Goal: Communication & Community: Ask a question

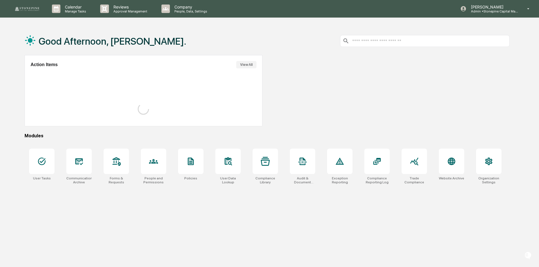
scroll to position [27, 0]
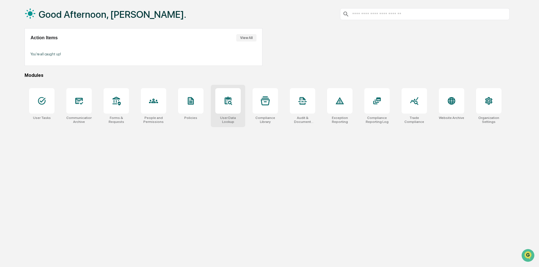
click at [235, 105] on div at bounding box center [227, 100] width 25 height 25
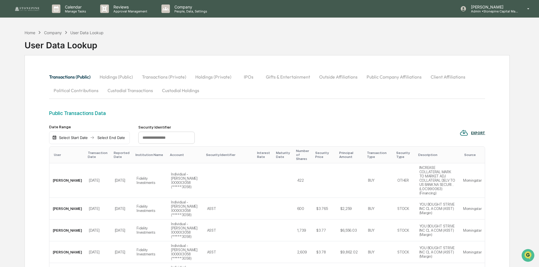
click at [127, 79] on button "Holdings (Public)" at bounding box center [116, 77] width 42 height 14
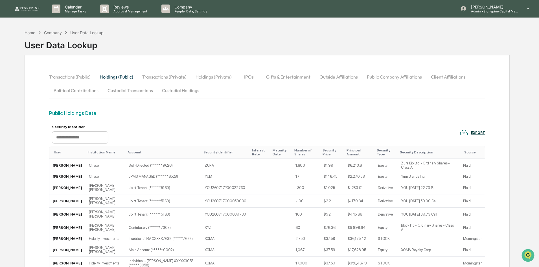
click at [478, 132] on div "EXPORT" at bounding box center [478, 133] width 14 height 4
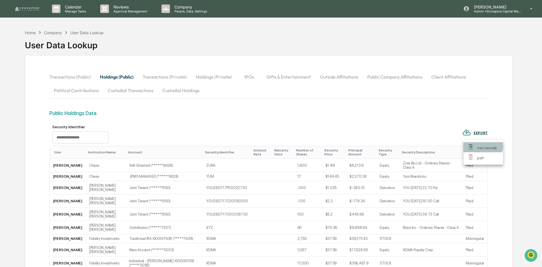
click at [482, 146] on p "csv (excel)" at bounding box center [487, 148] width 20 height 6
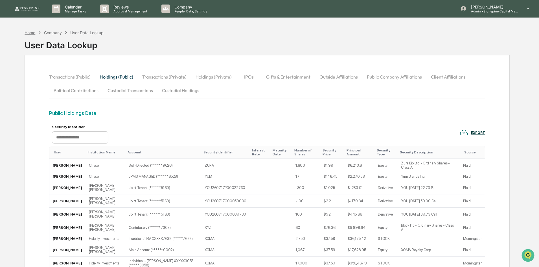
click at [32, 32] on div "Home" at bounding box center [30, 32] width 11 height 5
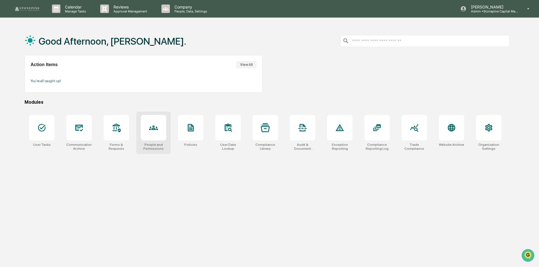
click at [148, 128] on div at bounding box center [153, 127] width 25 height 25
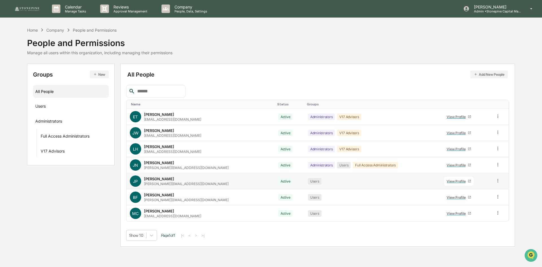
click at [447, 181] on div "View Profile" at bounding box center [457, 181] width 21 height 4
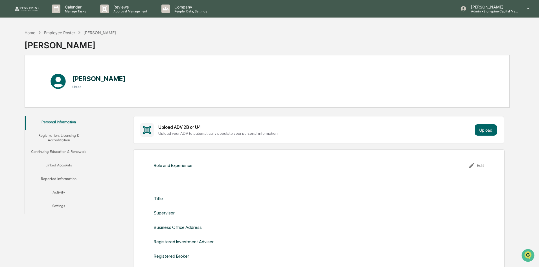
click at [66, 164] on button "Linked Accounts" at bounding box center [59, 166] width 68 height 14
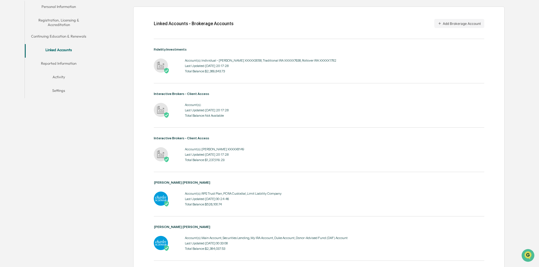
scroll to position [112, 0]
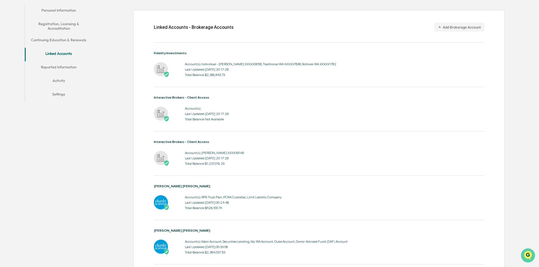
click at [532, 258] on icon "Open customer support" at bounding box center [528, 262] width 14 height 14
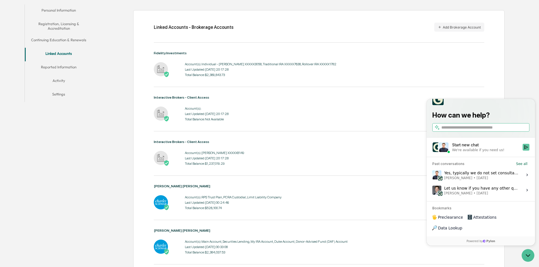
click at [526, 149] on icon "Start new chat" at bounding box center [526, 147] width 5 height 5
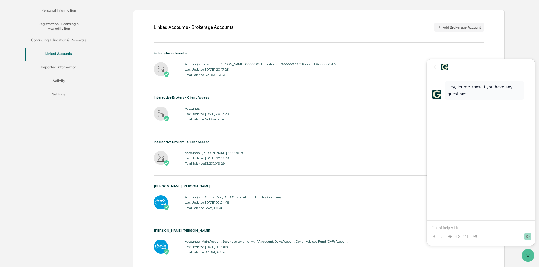
click at [470, 230] on p at bounding box center [481, 228] width 97 height 6
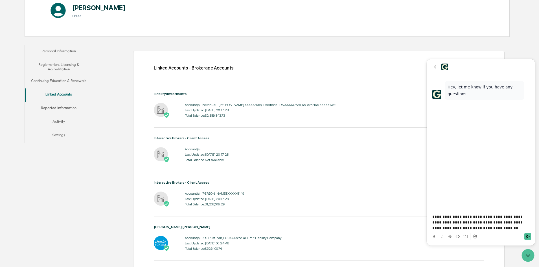
scroll to position [0, 0]
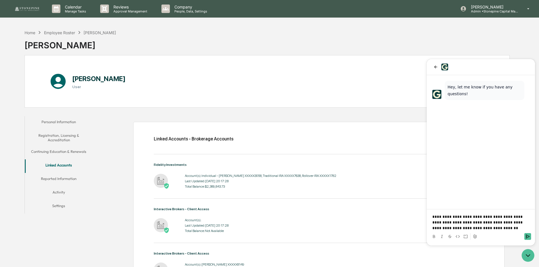
drag, startPoint x: 34, startPoint y: 32, endPoint x: 11, endPoint y: 44, distance: 26.9
click at [11, 44] on div "Home Employee Roster Jon Plexico Jon Plexico Jon Plexico User Personal Informat…" at bounding box center [269, 246] width 539 height 439
click at [495, 229] on p "**********" at bounding box center [481, 222] width 97 height 17
click at [513, 223] on p "**********" at bounding box center [481, 216] width 97 height 28
